Goal: Task Accomplishment & Management: Use online tool/utility

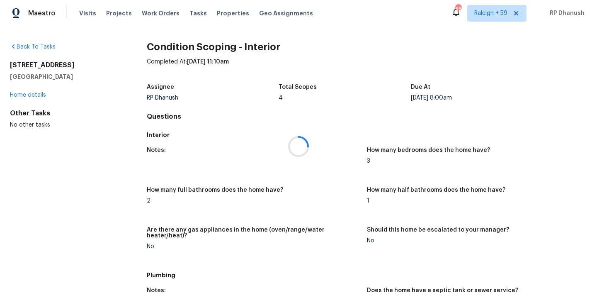
click at [190, 12] on div at bounding box center [298, 146] width 597 height 293
click at [192, 12] on span "Tasks" at bounding box center [198, 13] width 17 height 6
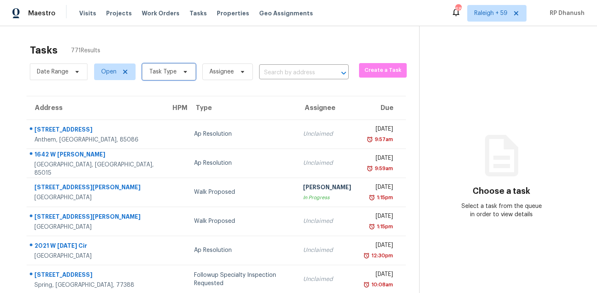
click at [182, 66] on span "Task Type" at bounding box center [169, 71] width 54 height 17
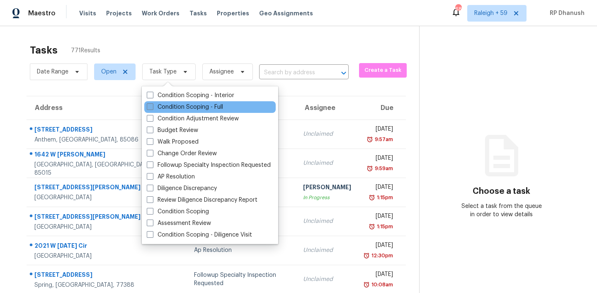
click at [181, 106] on label "Condition Scoping - Full" at bounding box center [185, 107] width 76 height 8
click at [152, 106] on input "Condition Scoping - Full" at bounding box center [149, 105] width 5 height 5
checkbox input "true"
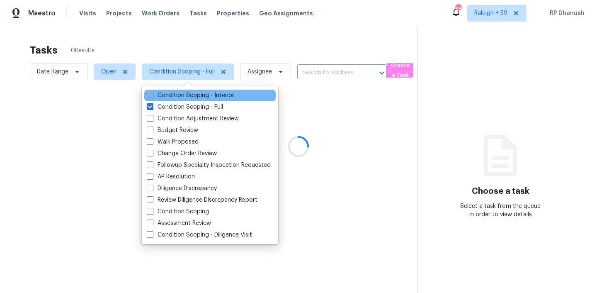
click at [181, 96] on label "Condition Scoping - Interior" at bounding box center [191, 95] width 88 height 8
click at [152, 96] on input "Condition Scoping - Interior" at bounding box center [149, 93] width 5 height 5
checkbox input "true"
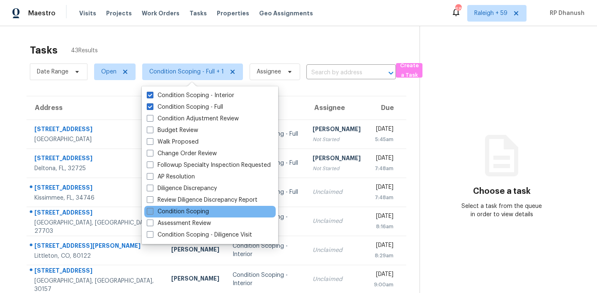
click at [192, 209] on label "Condition Scoping" at bounding box center [178, 211] width 62 height 8
click at [152, 209] on input "Condition Scoping" at bounding box center [149, 209] width 5 height 5
checkbox input "true"
